Goal: Transaction & Acquisition: Download file/media

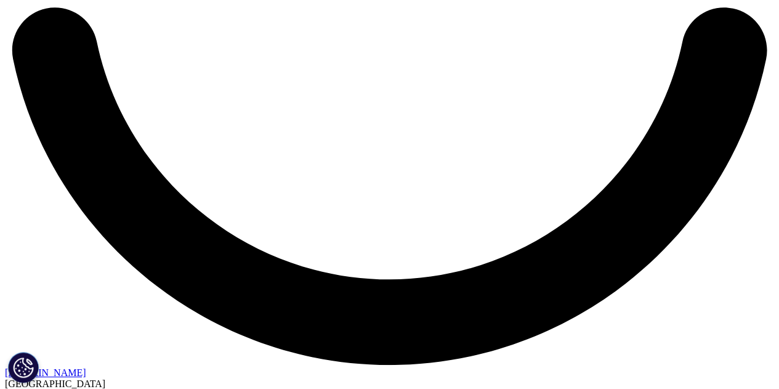
scroll to position [1849, 0]
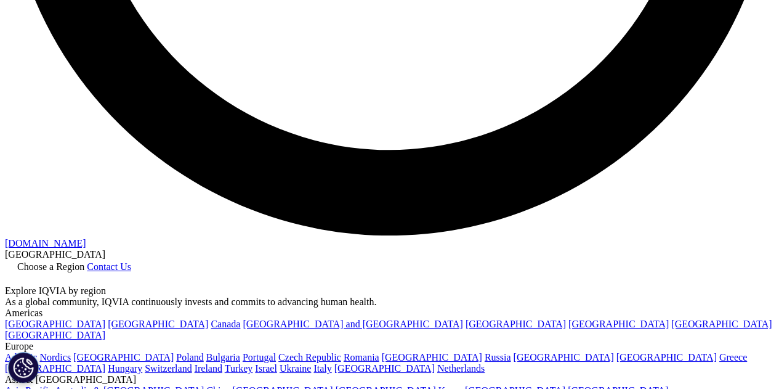
scroll to position [2157, 0]
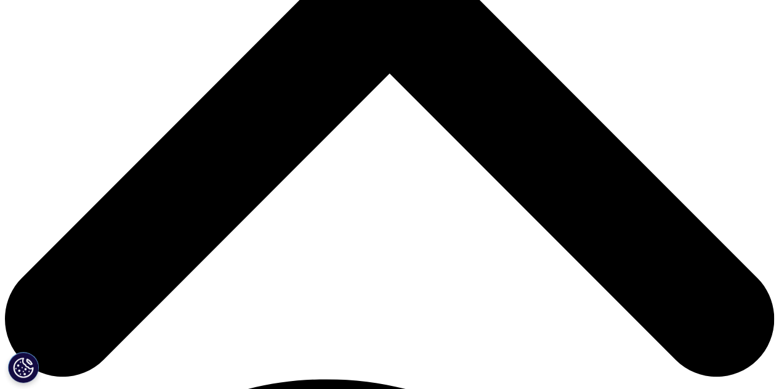
scroll to position [431, 0]
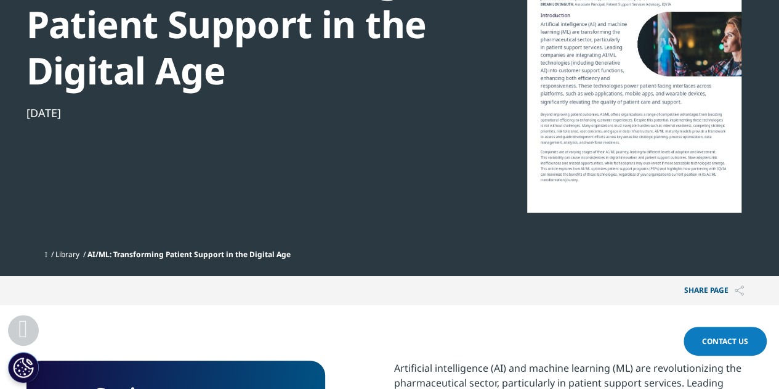
scroll to position [308, 0]
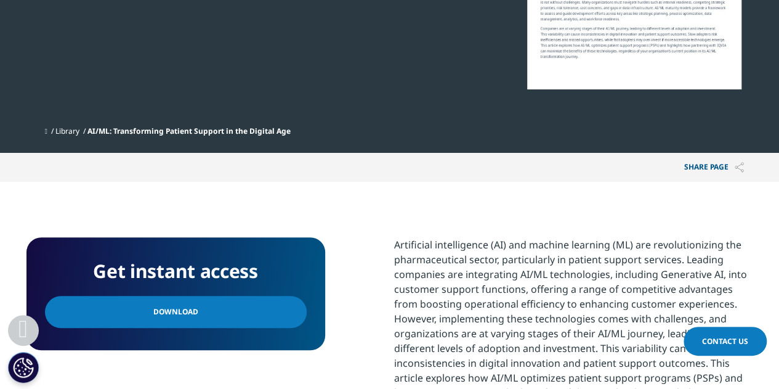
click at [187, 315] on span "Download" at bounding box center [175, 312] width 45 height 14
